Goal: Find contact information: Find contact information

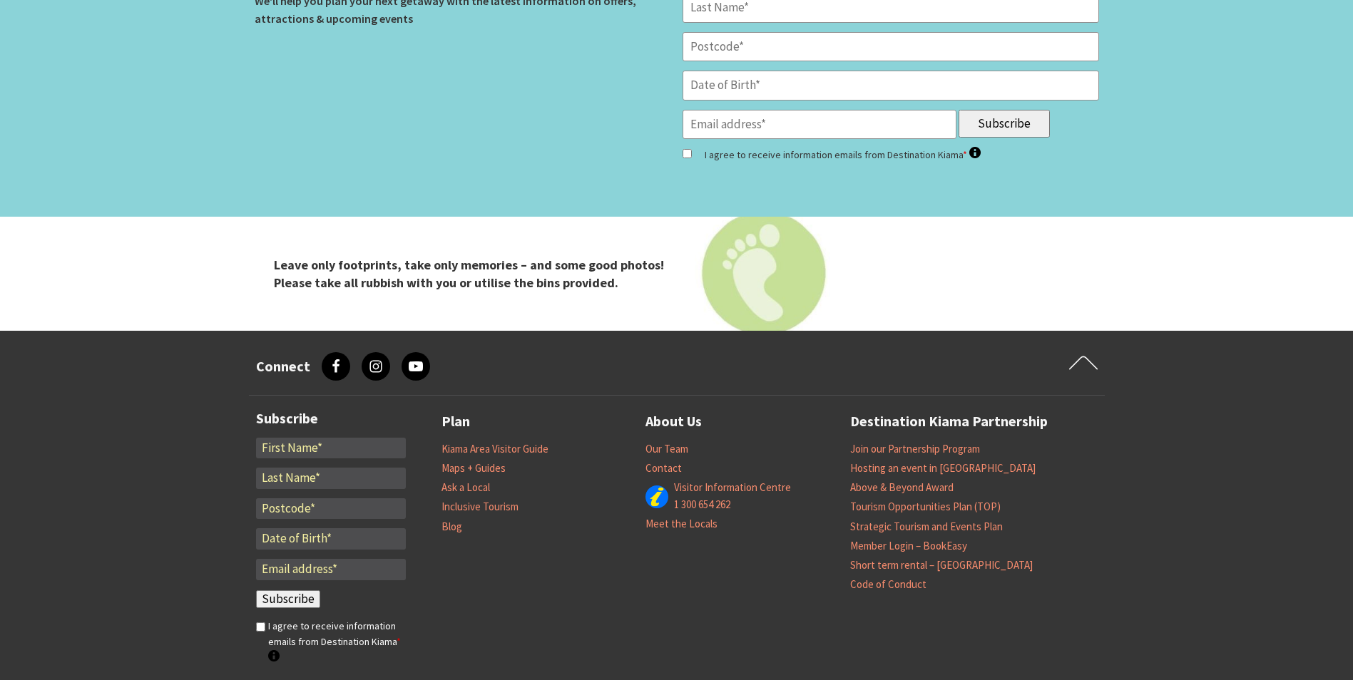
scroll to position [5938, 0]
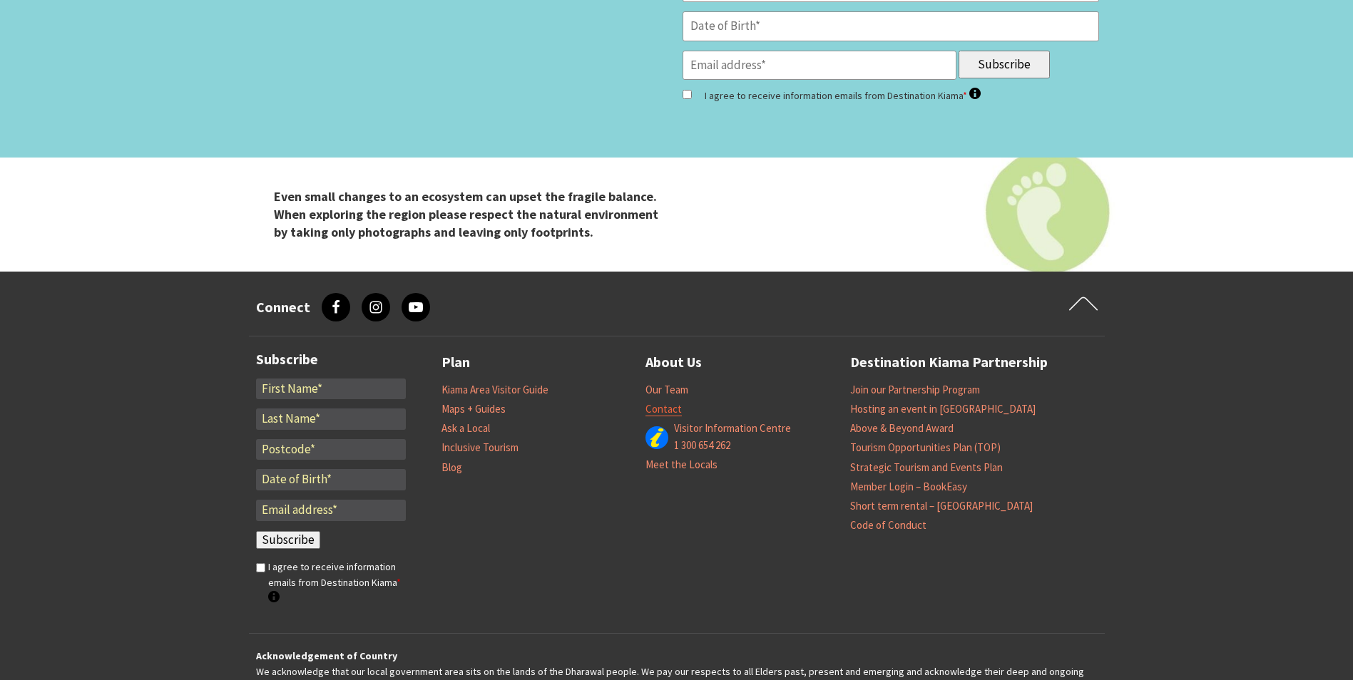
click at [655, 402] on link "Contact" at bounding box center [664, 409] width 36 height 14
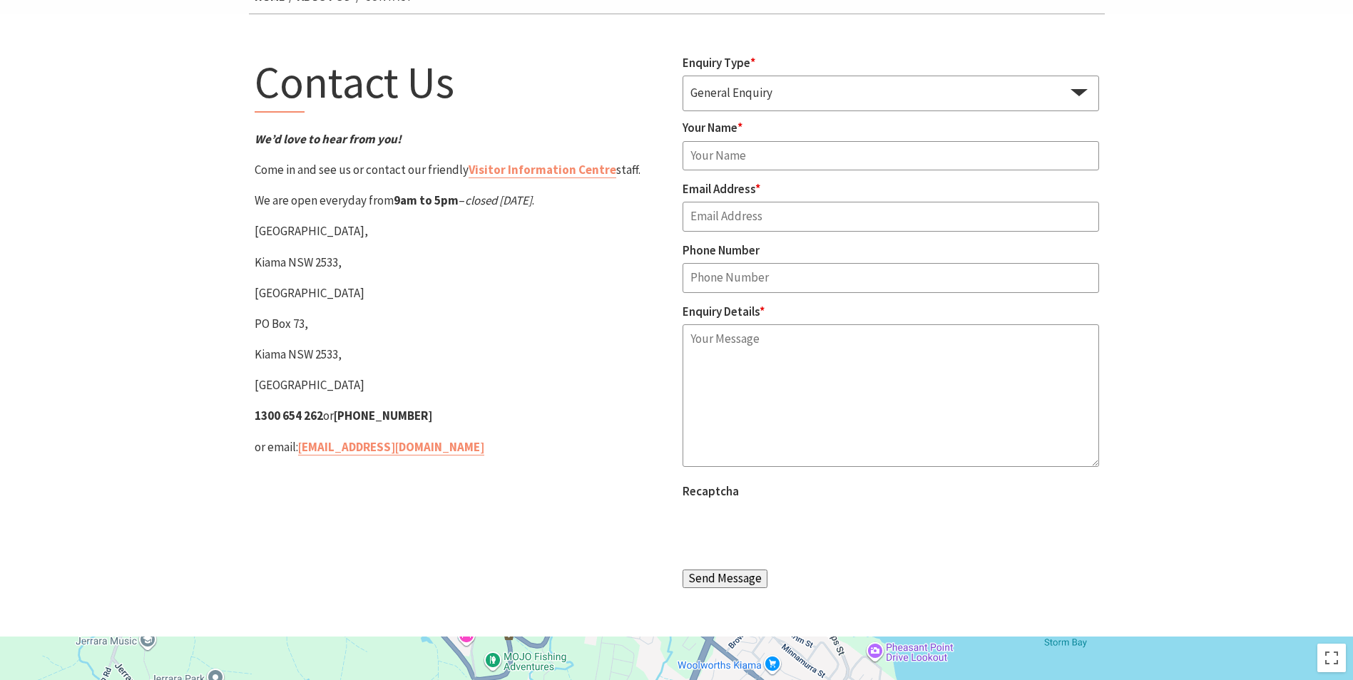
scroll to position [71, 0]
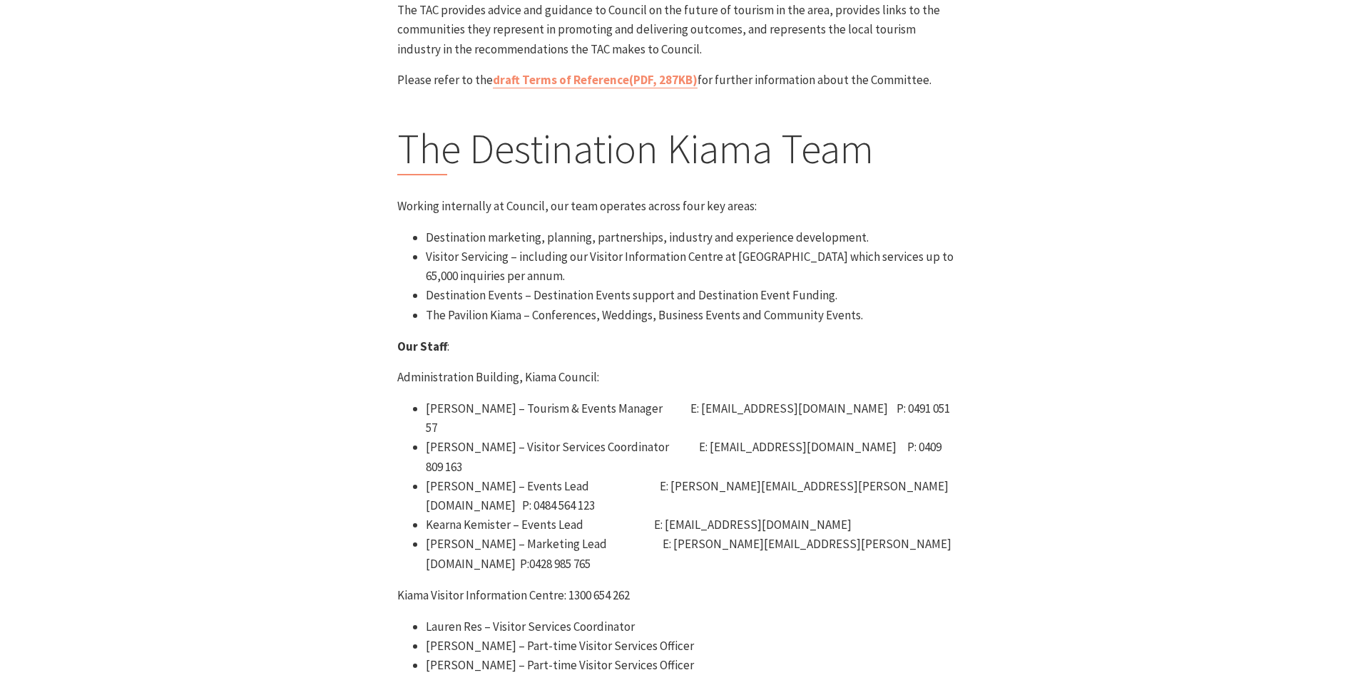
scroll to position [499, 0]
